Goal: Information Seeking & Learning: Understand process/instructions

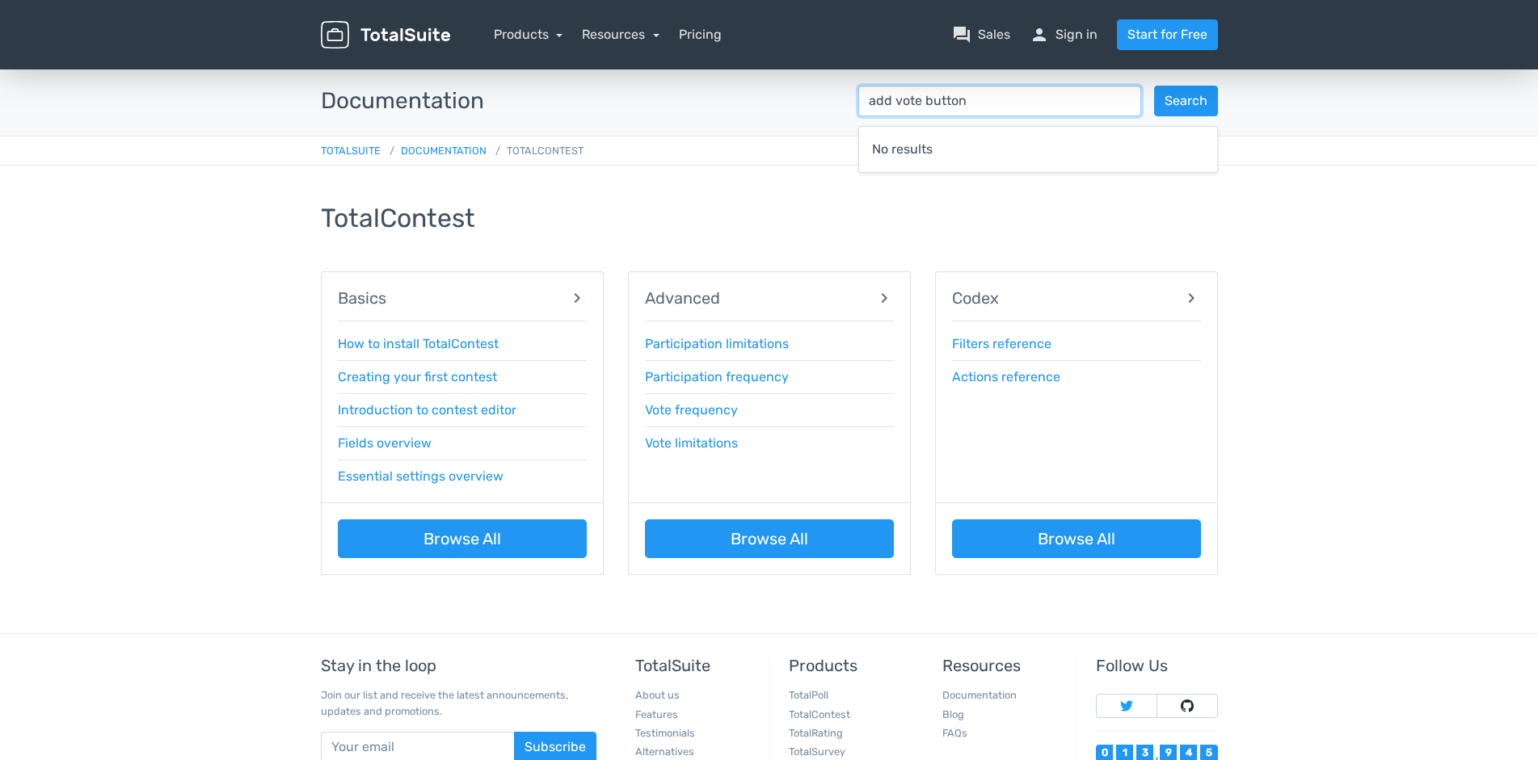
click at [1018, 108] on input "add vote button" at bounding box center [999, 101] width 283 height 31
click at [1174, 101] on button "Search" at bounding box center [1186, 101] width 64 height 31
drag, startPoint x: 897, startPoint y: 101, endPoint x: 782, endPoint y: 95, distance: 114.9
click at [858, 98] on input "add vote button" at bounding box center [999, 101] width 283 height 31
type input "vote button"
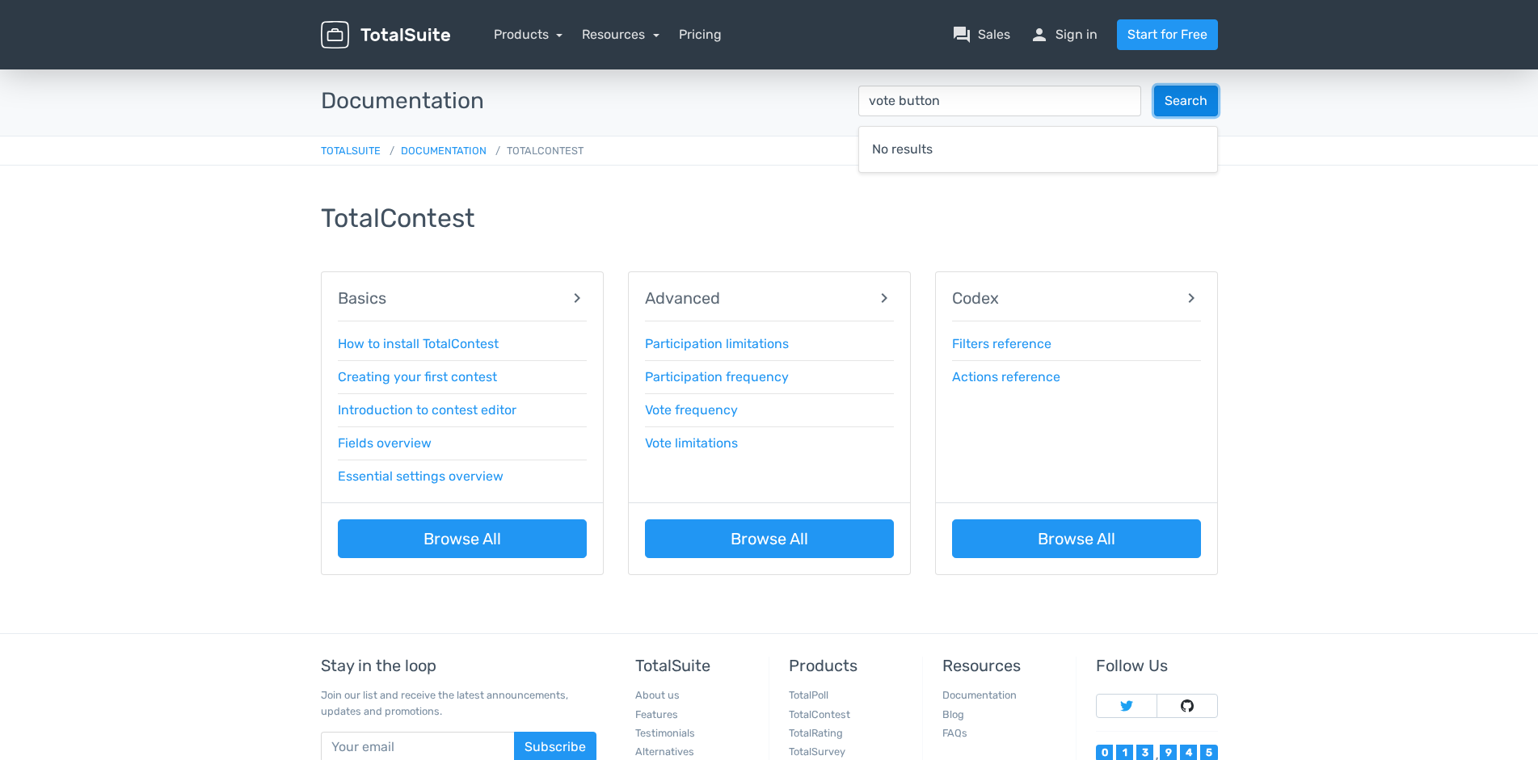
click at [1197, 100] on button "Search" at bounding box center [1186, 101] width 64 height 31
click at [434, 375] on link "Creating your first contest" at bounding box center [417, 376] width 159 height 15
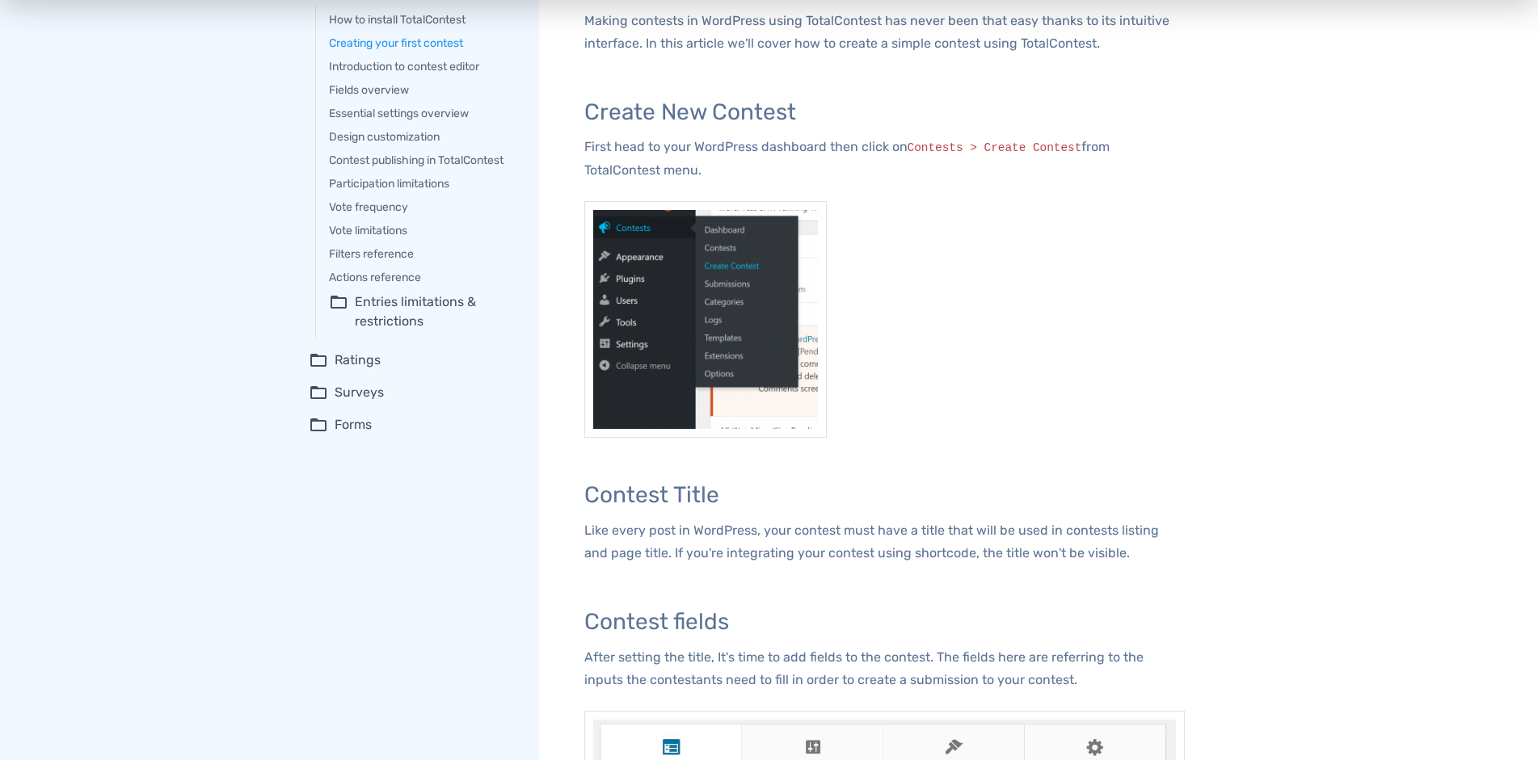
scroll to position [82, 0]
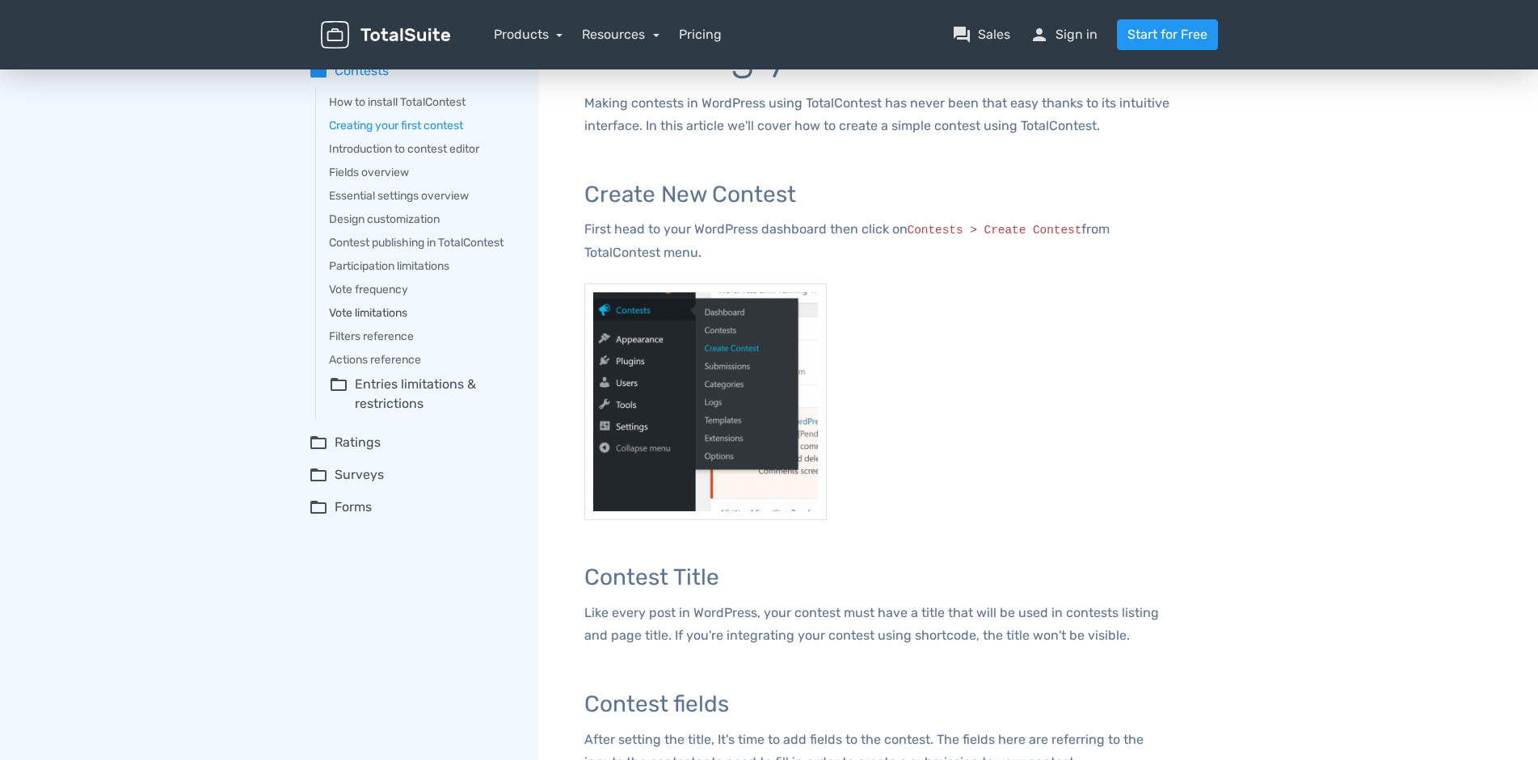
click at [376, 309] on link "Vote limitations" at bounding box center [422, 313] width 187 height 17
